Goal: Check status

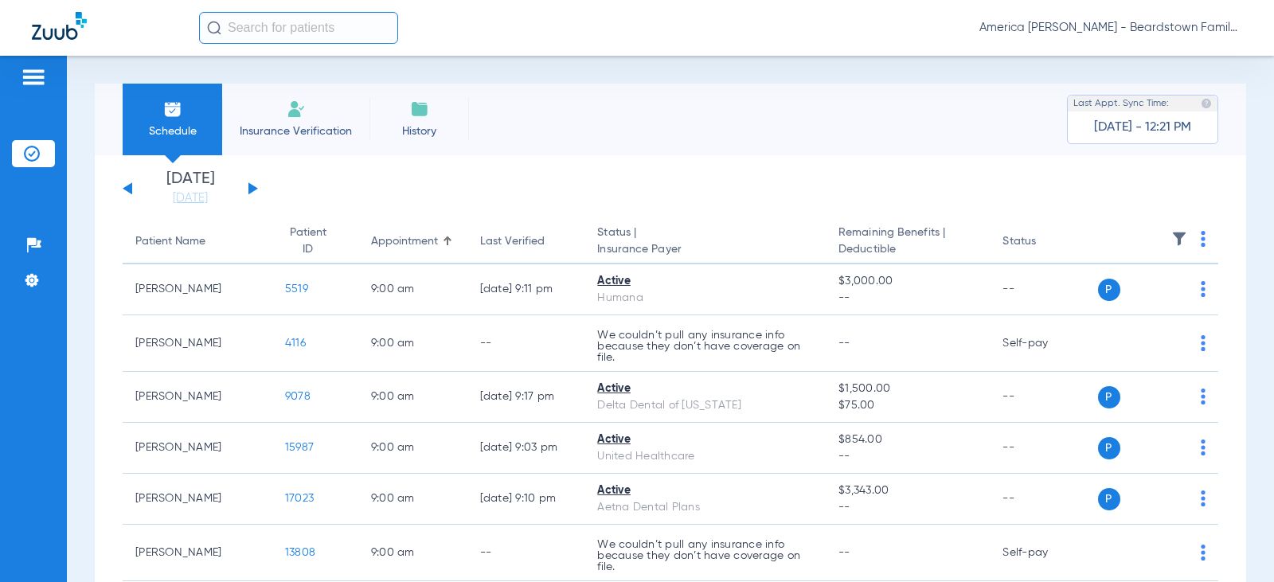
click at [253, 190] on button at bounding box center [253, 188] width 10 height 12
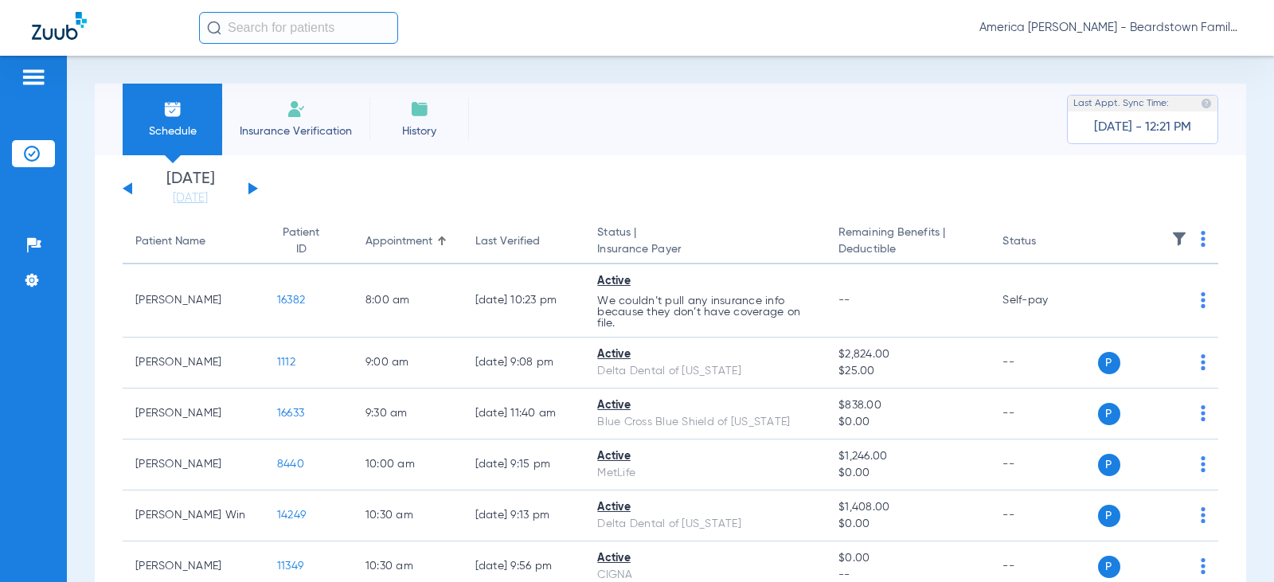
click at [253, 190] on button at bounding box center [253, 188] width 10 height 12
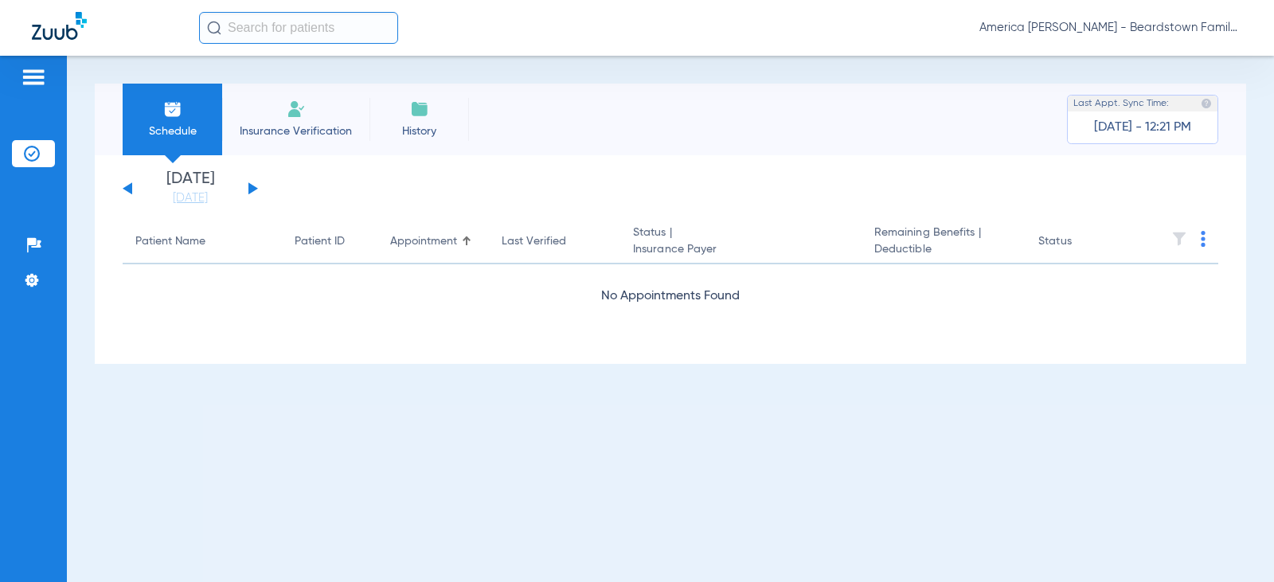
click at [253, 190] on button at bounding box center [253, 188] width 10 height 12
click at [246, 184] on div "[DATE] [DATE] [DATE] [DATE] [DATE] [DATE] [DATE] [DATE] [DATE] [DATE] [DATE] [D…" at bounding box center [190, 188] width 135 height 35
click at [251, 189] on button at bounding box center [253, 188] width 10 height 12
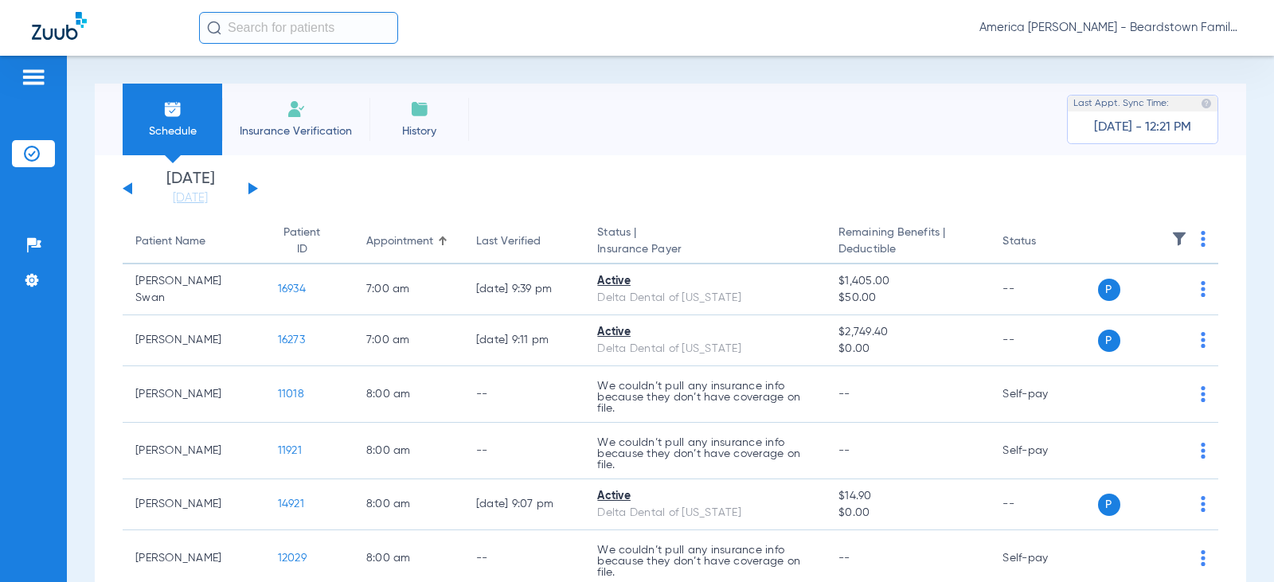
click at [1171, 234] on img at bounding box center [1179, 239] width 16 height 16
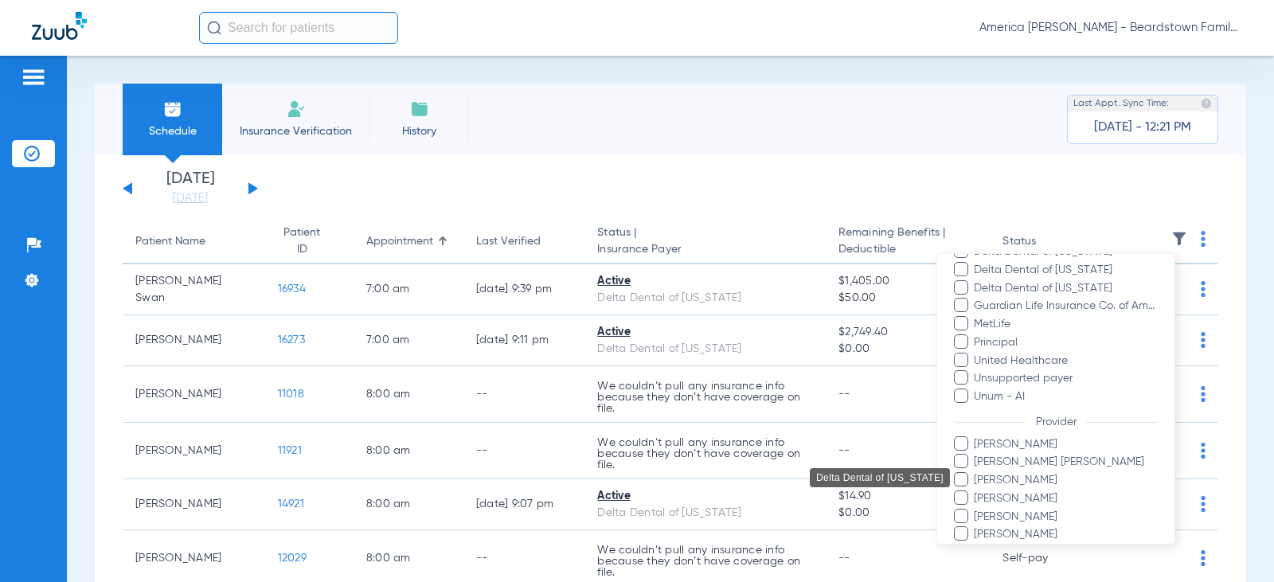
scroll to position [398, 0]
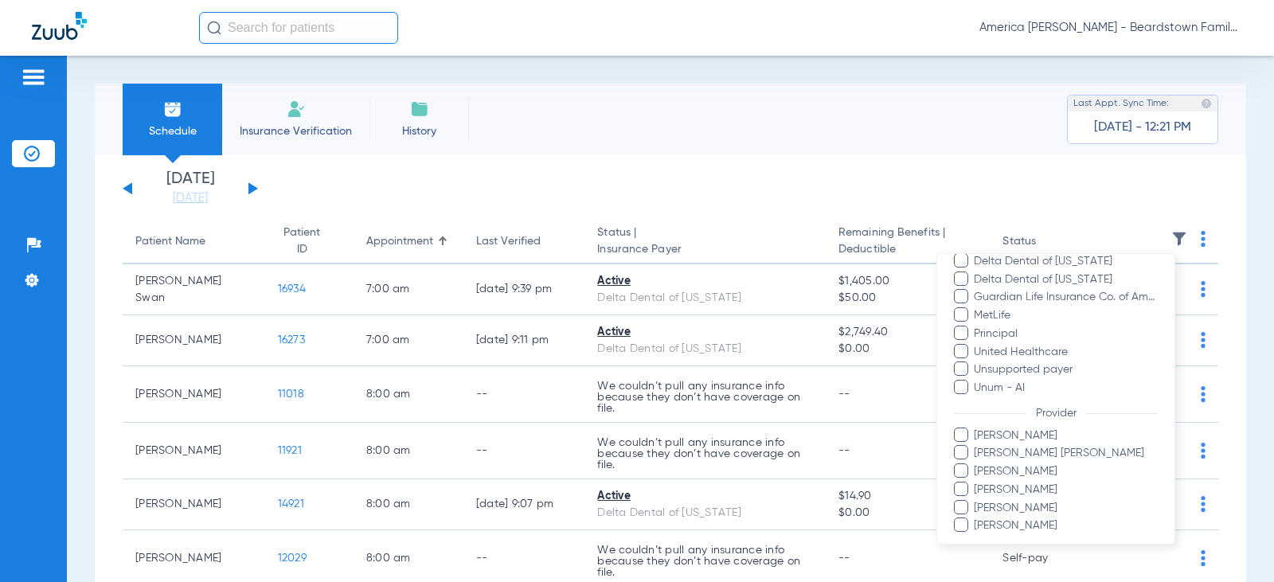
click at [959, 506] on span at bounding box center [961, 507] width 14 height 14
click at [976, 519] on input "[PERSON_NAME]" at bounding box center [976, 519] width 0 height 0
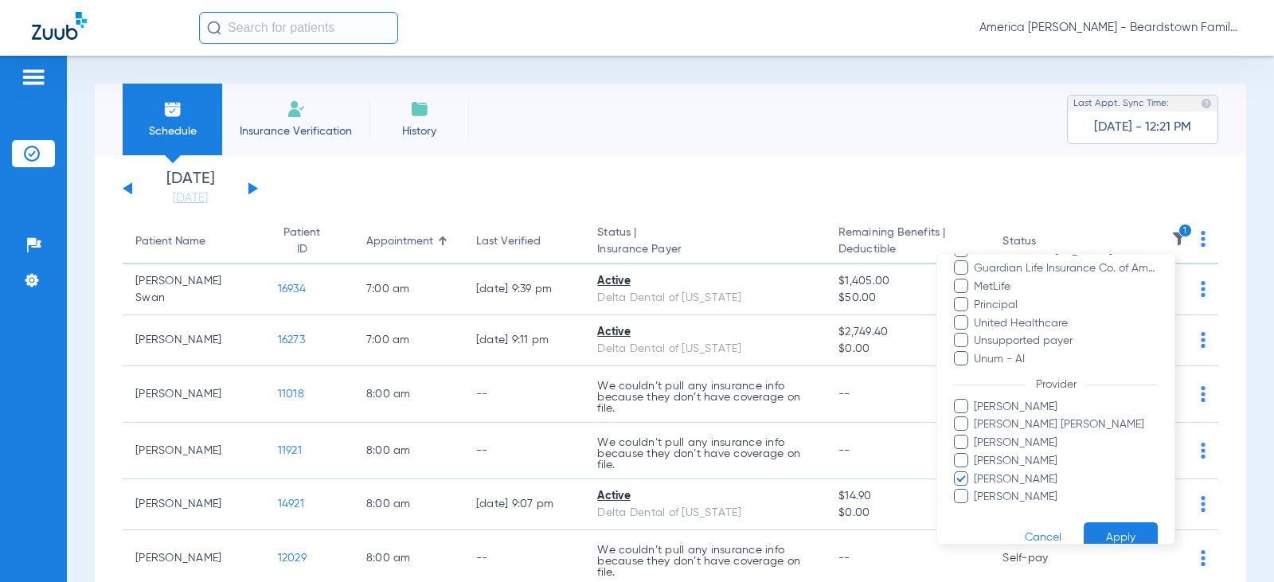
scroll to position [453, 0]
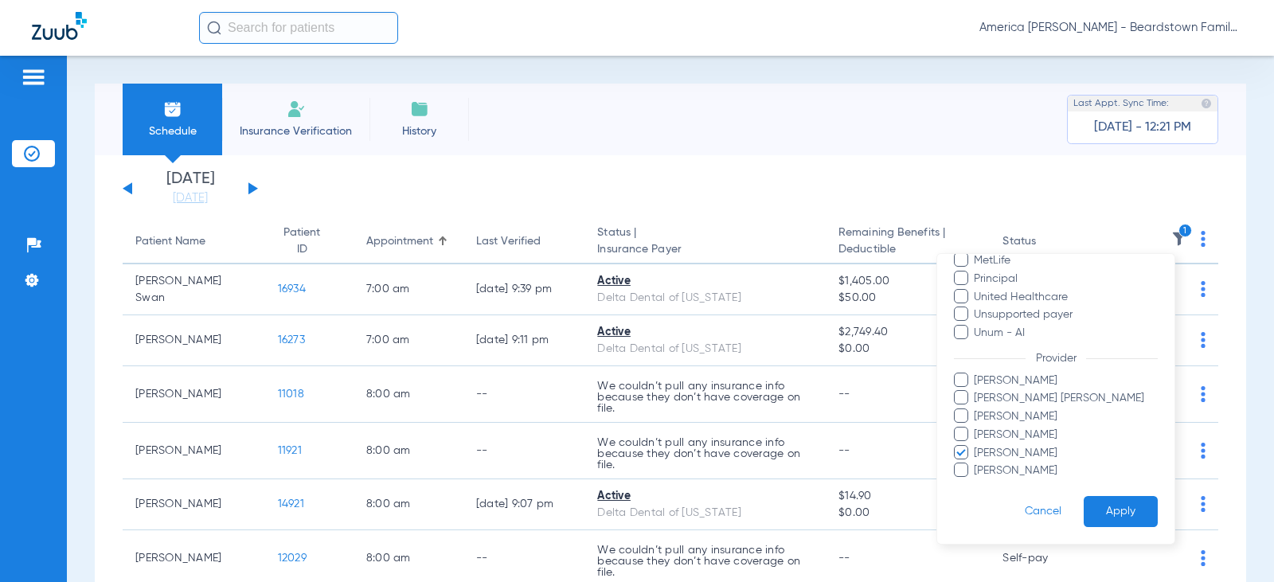
click at [1108, 511] on button "Apply" at bounding box center [1121, 511] width 74 height 31
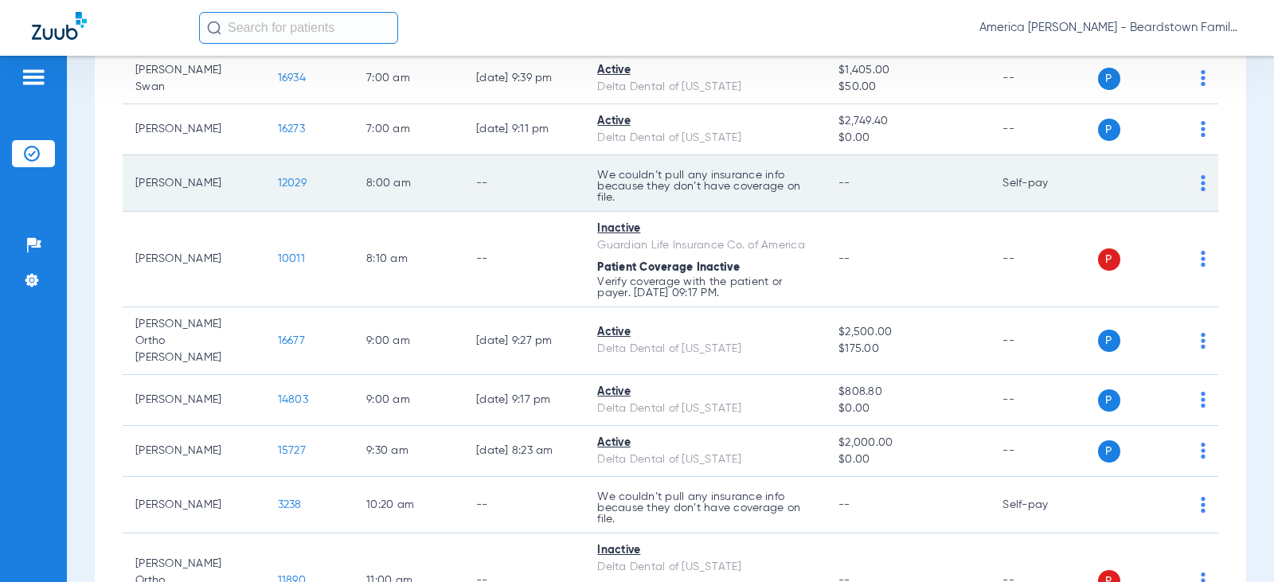
scroll to position [239, 0]
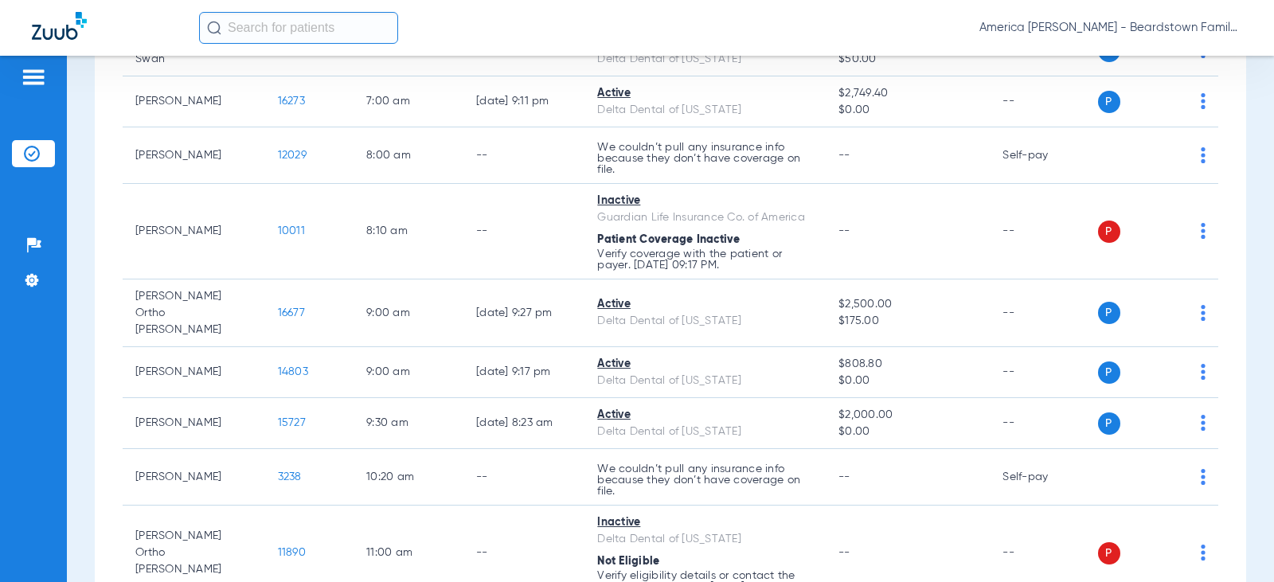
click at [1244, 16] on div "America [PERSON_NAME] - Beardstown Family Dental" at bounding box center [637, 28] width 1274 height 56
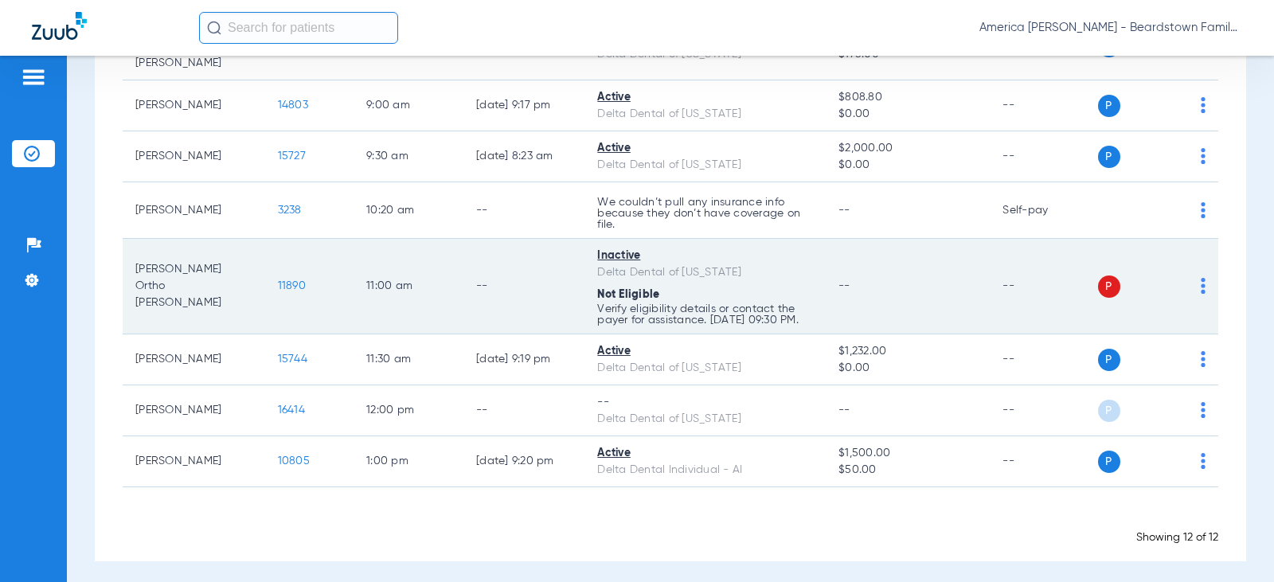
scroll to position [507, 0]
